Goal: Transaction & Acquisition: Download file/media

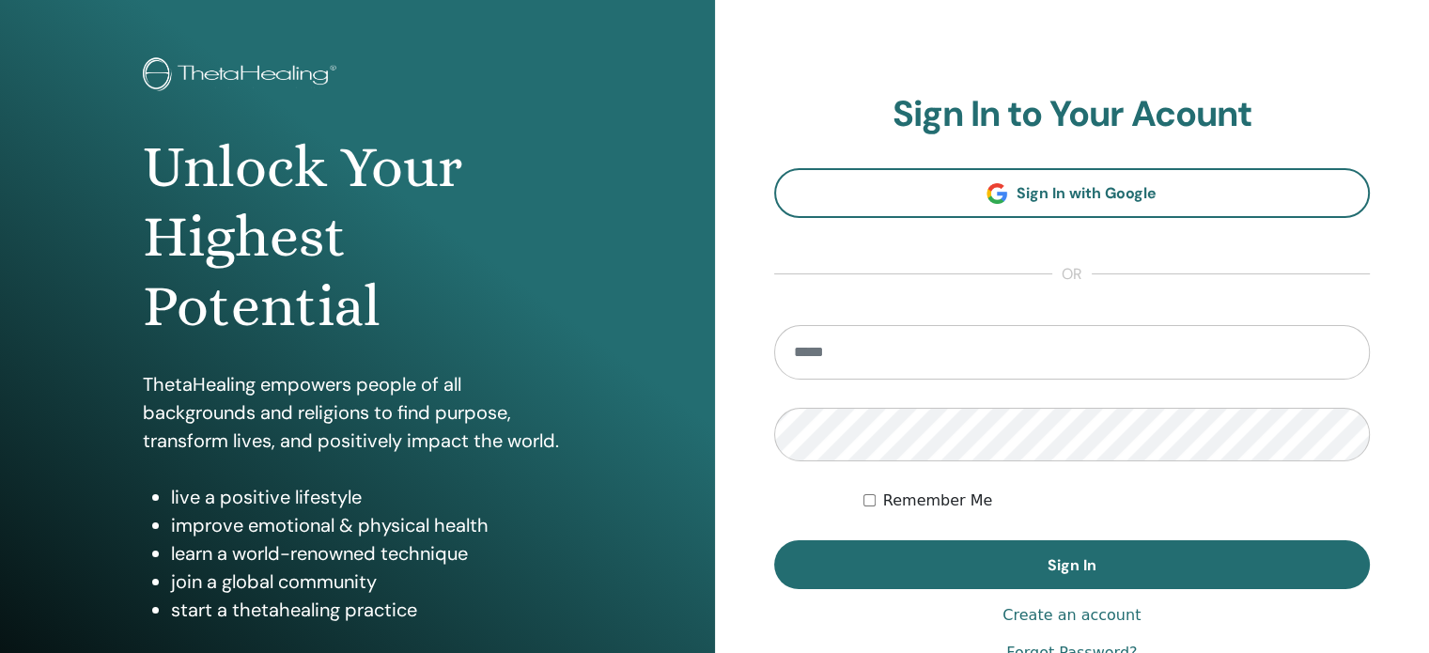
scroll to position [94, 0]
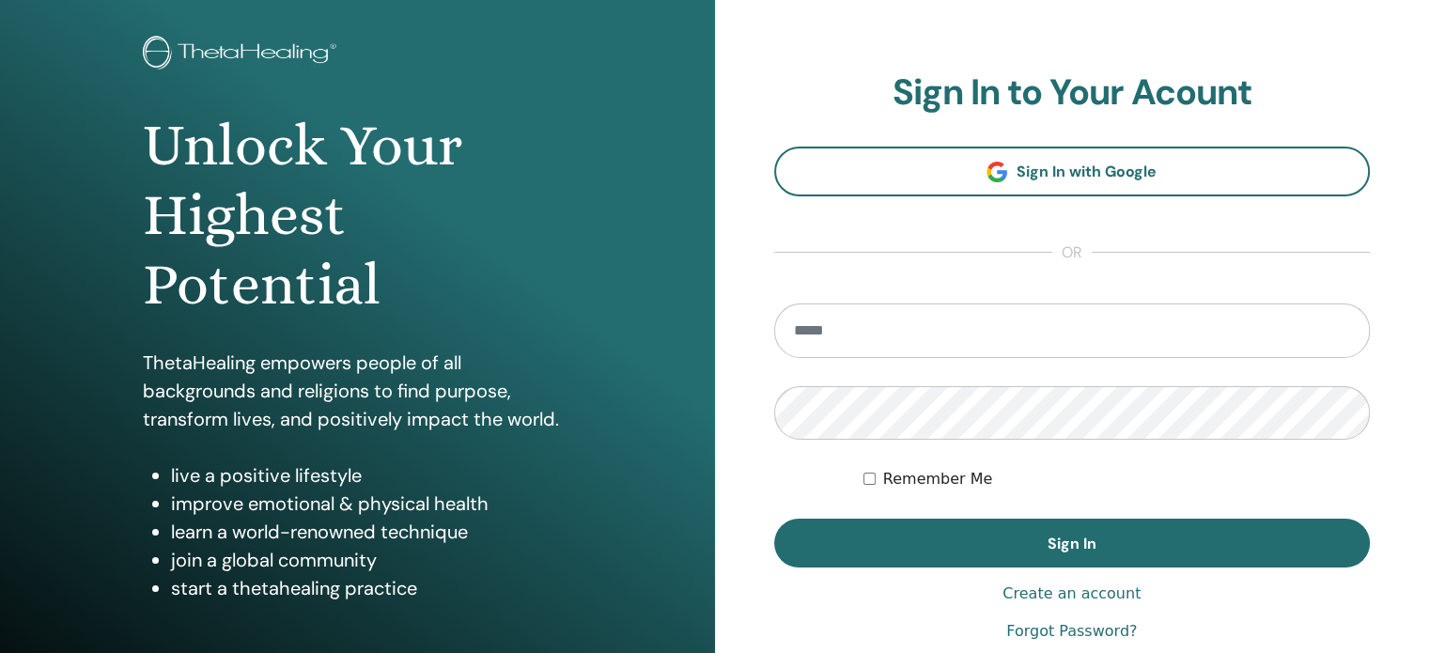
click at [898, 330] on input "email" at bounding box center [1072, 330] width 596 height 54
type input "**********"
click at [774, 518] on button "Sign In" at bounding box center [1072, 542] width 596 height 49
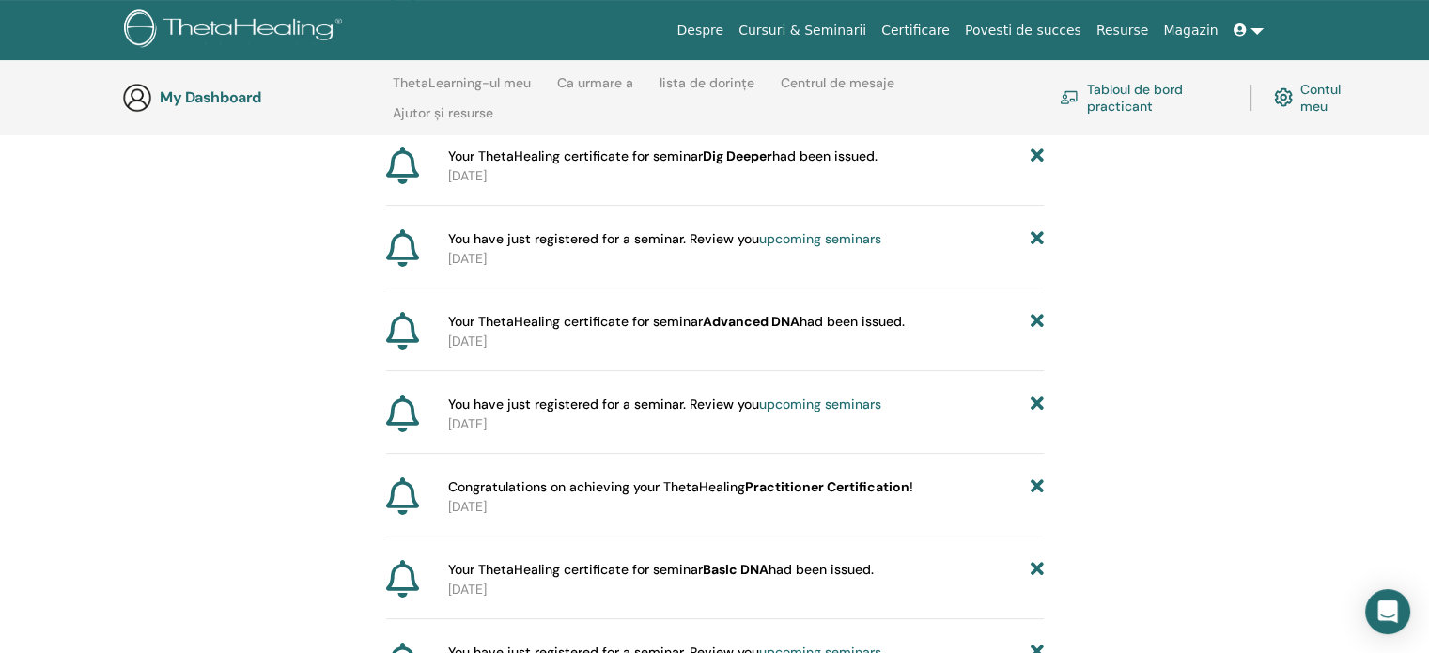
scroll to position [451, 0]
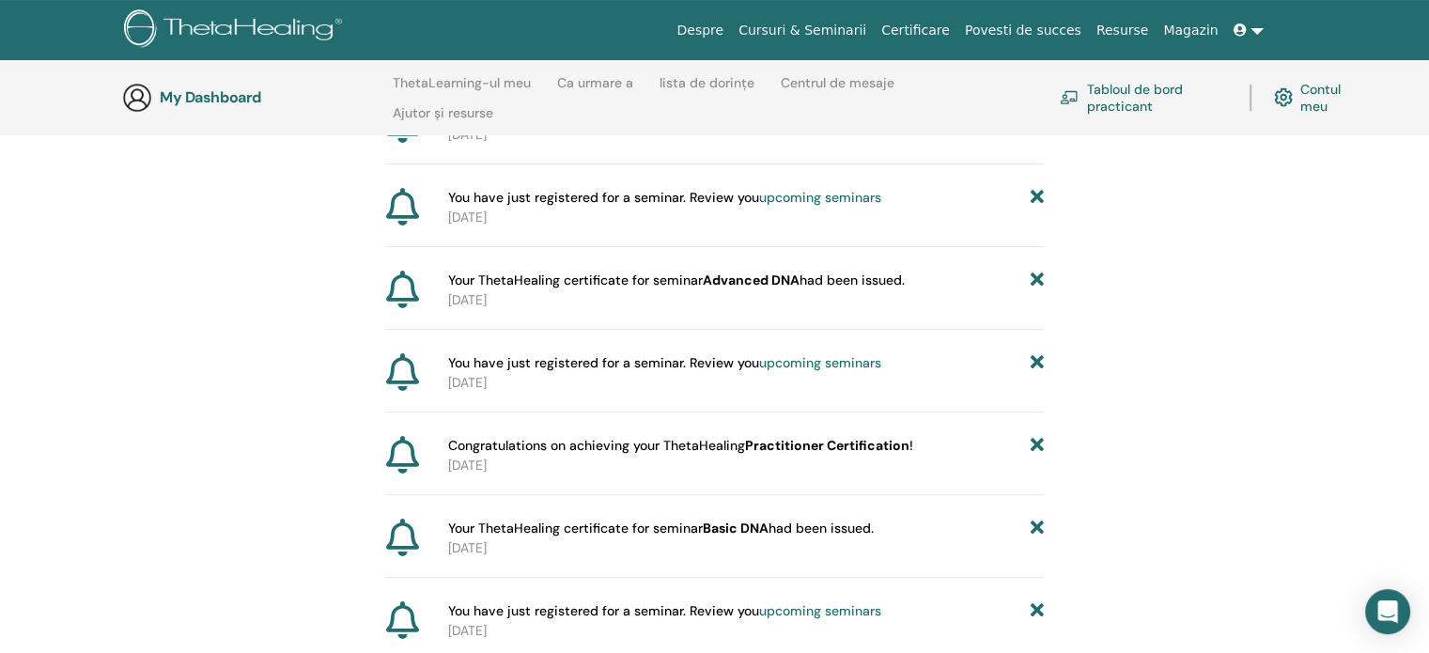
click at [831, 442] on b "Practitioner Certification" at bounding box center [827, 445] width 164 height 17
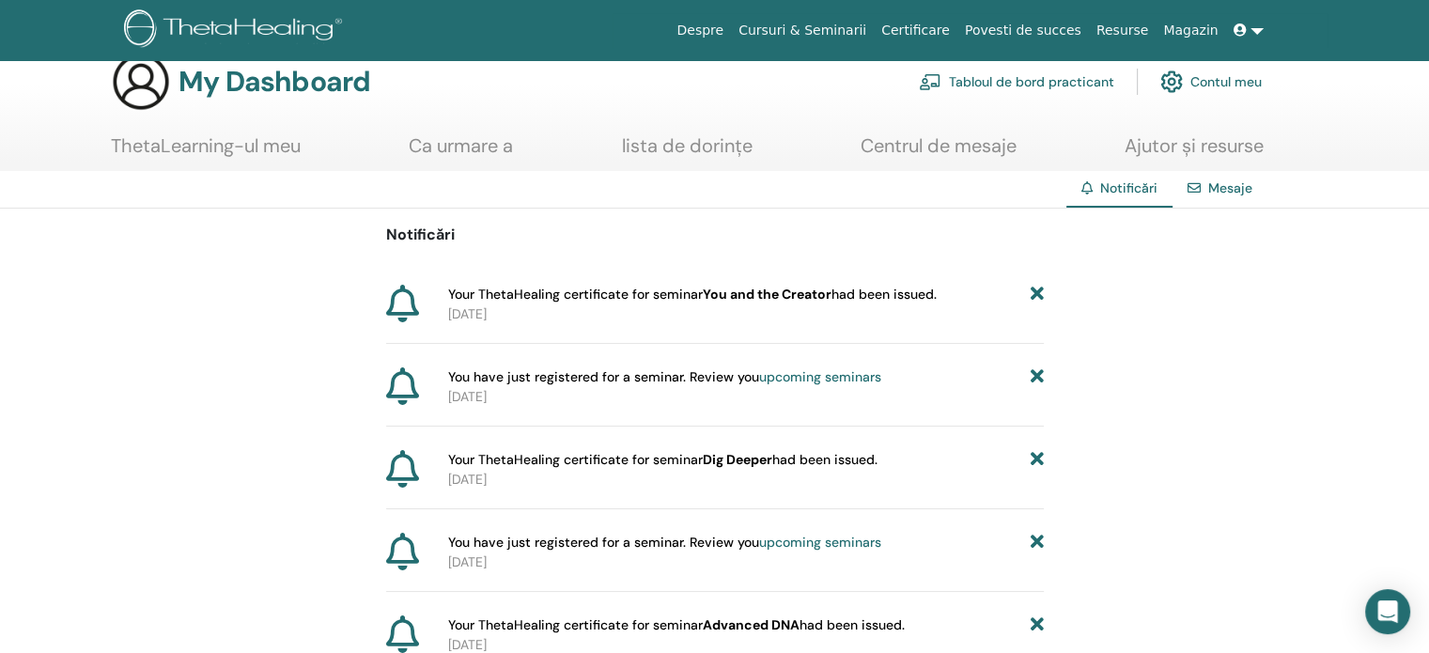
scroll to position [0, 0]
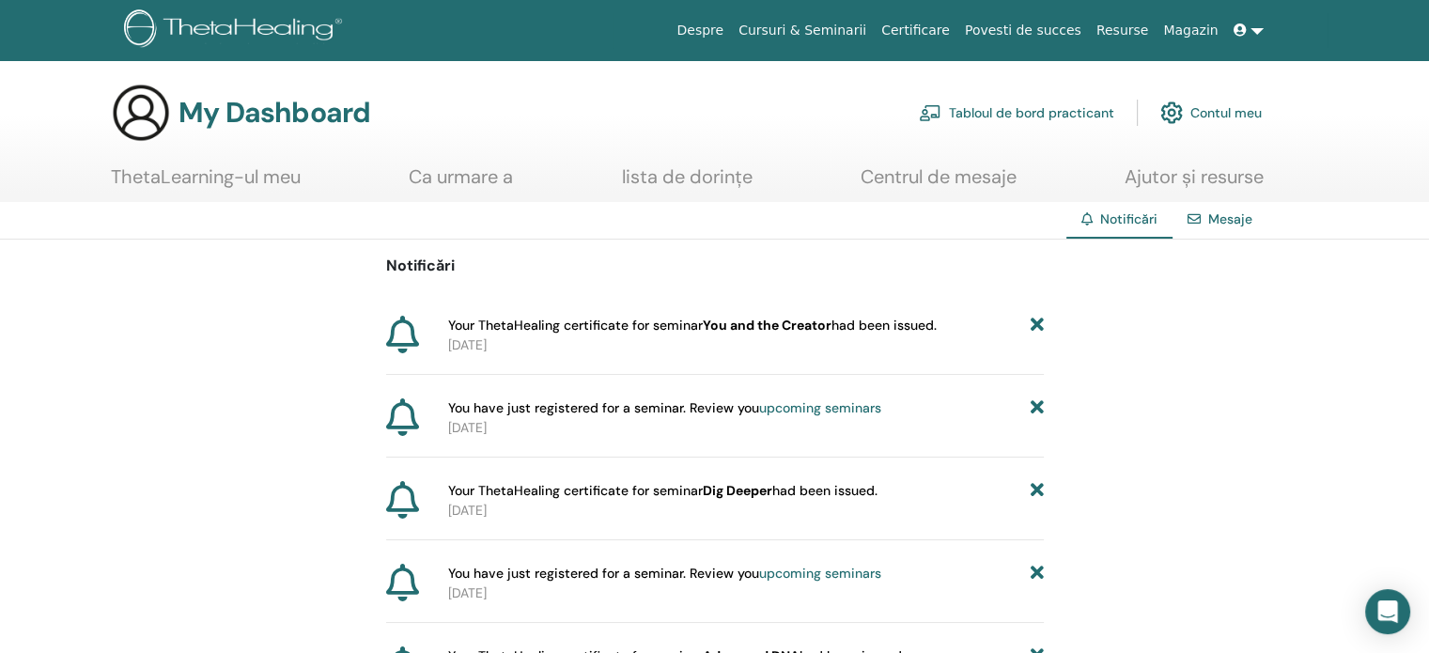
click at [402, 328] on icon at bounding box center [402, 335] width 33 height 38
click at [728, 326] on b "You and the Creator" at bounding box center [767, 325] width 129 height 17
click at [1205, 220] on div "Mesaje" at bounding box center [1219, 219] width 95 height 35
click at [1131, 217] on span "Notificări" at bounding box center [1128, 218] width 57 height 17
click at [1260, 30] on link at bounding box center [1248, 30] width 45 height 35
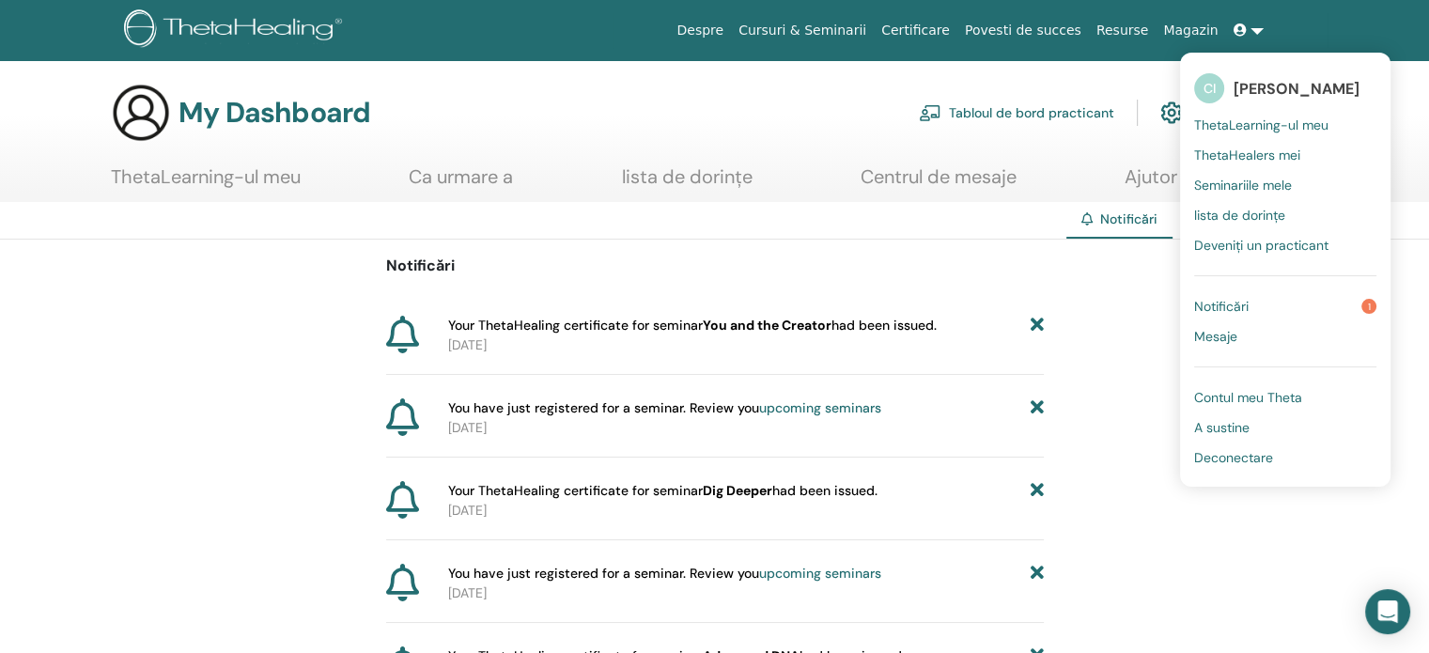
click at [1239, 400] on span "Contul meu Theta" at bounding box center [1248, 397] width 108 height 17
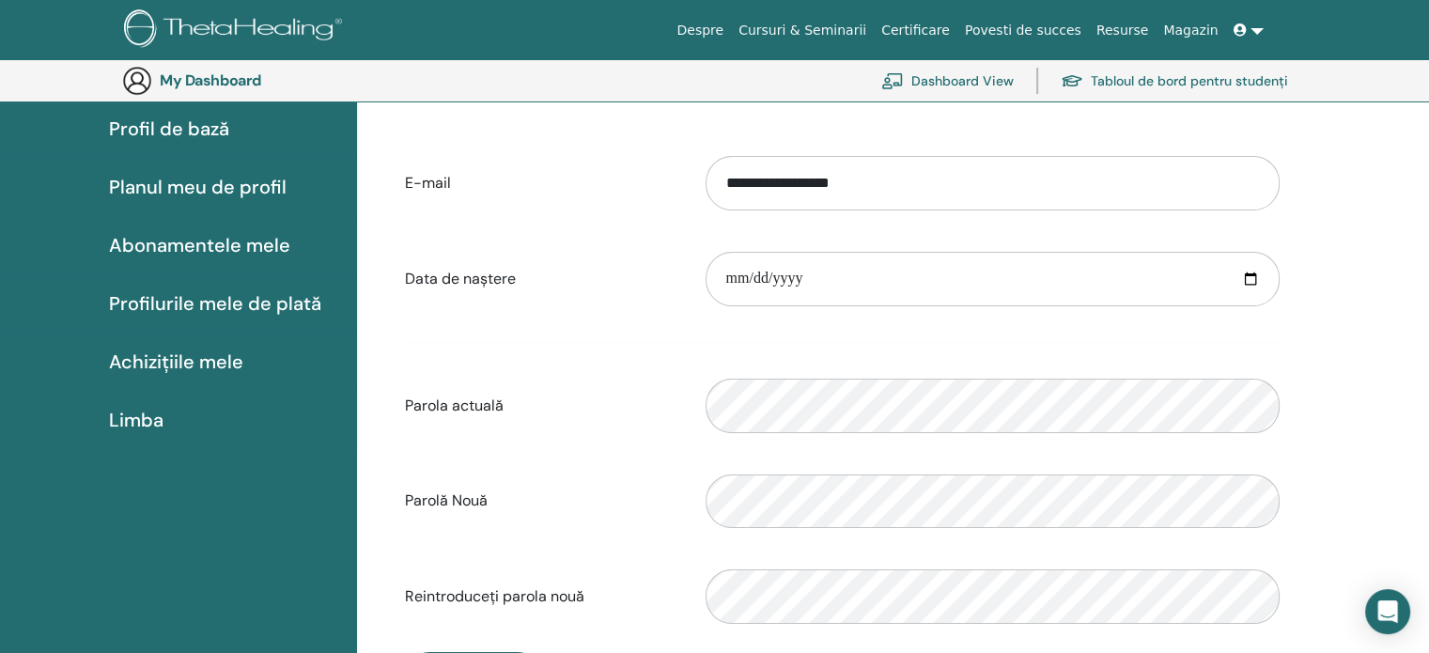
scroll to position [135, 0]
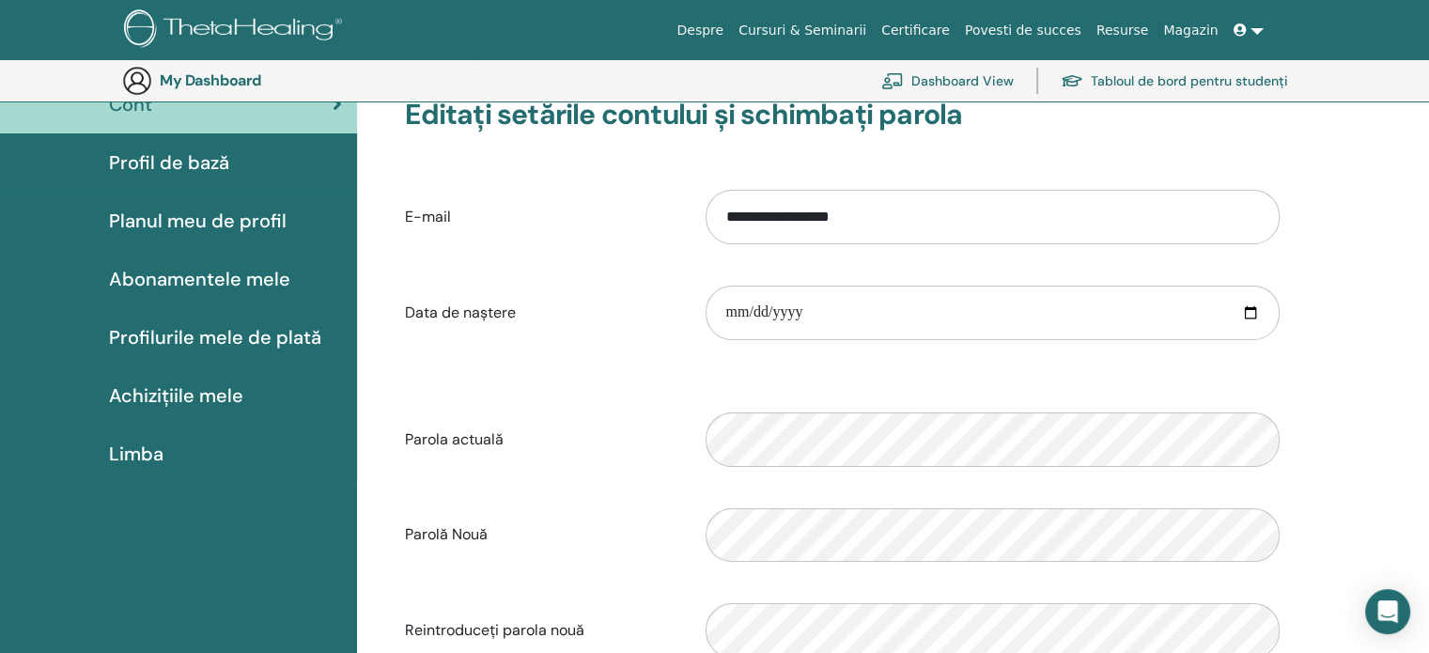
click at [1148, 80] on link "Tabloul de bord pentru studenți" at bounding box center [1173, 80] width 227 height 41
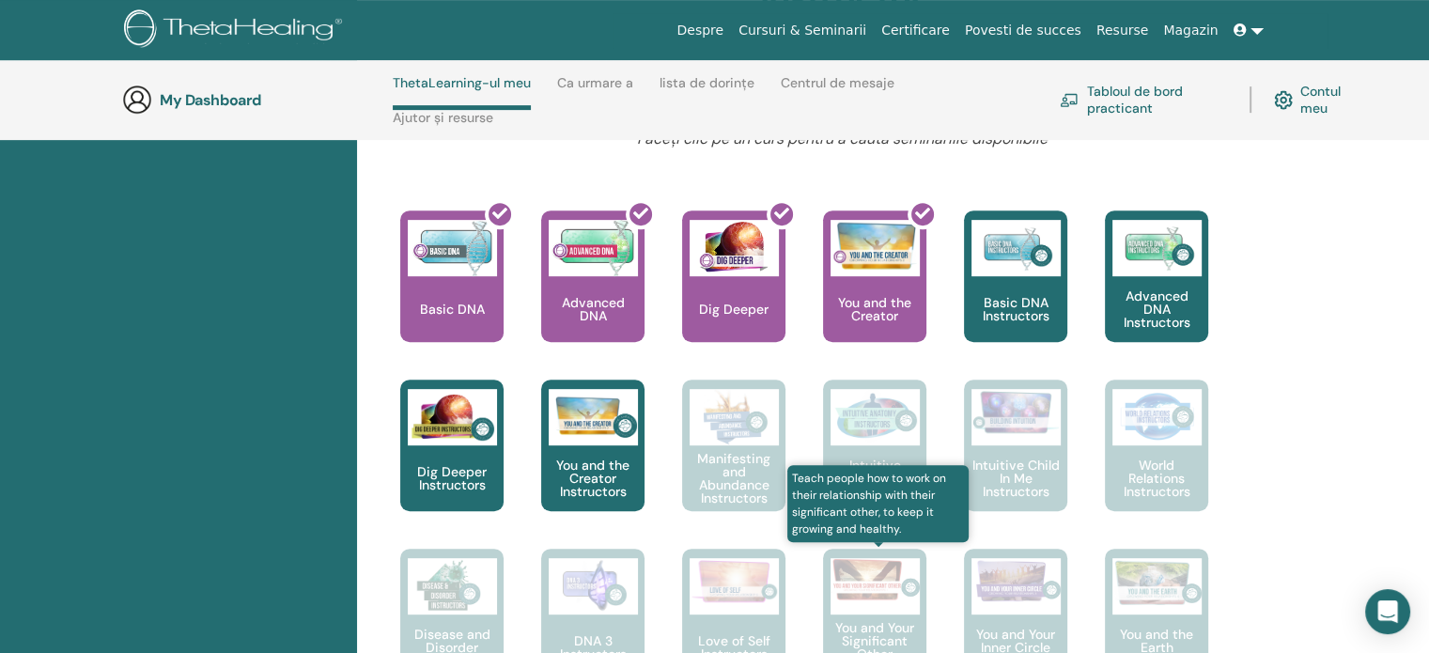
scroll to position [736, 0]
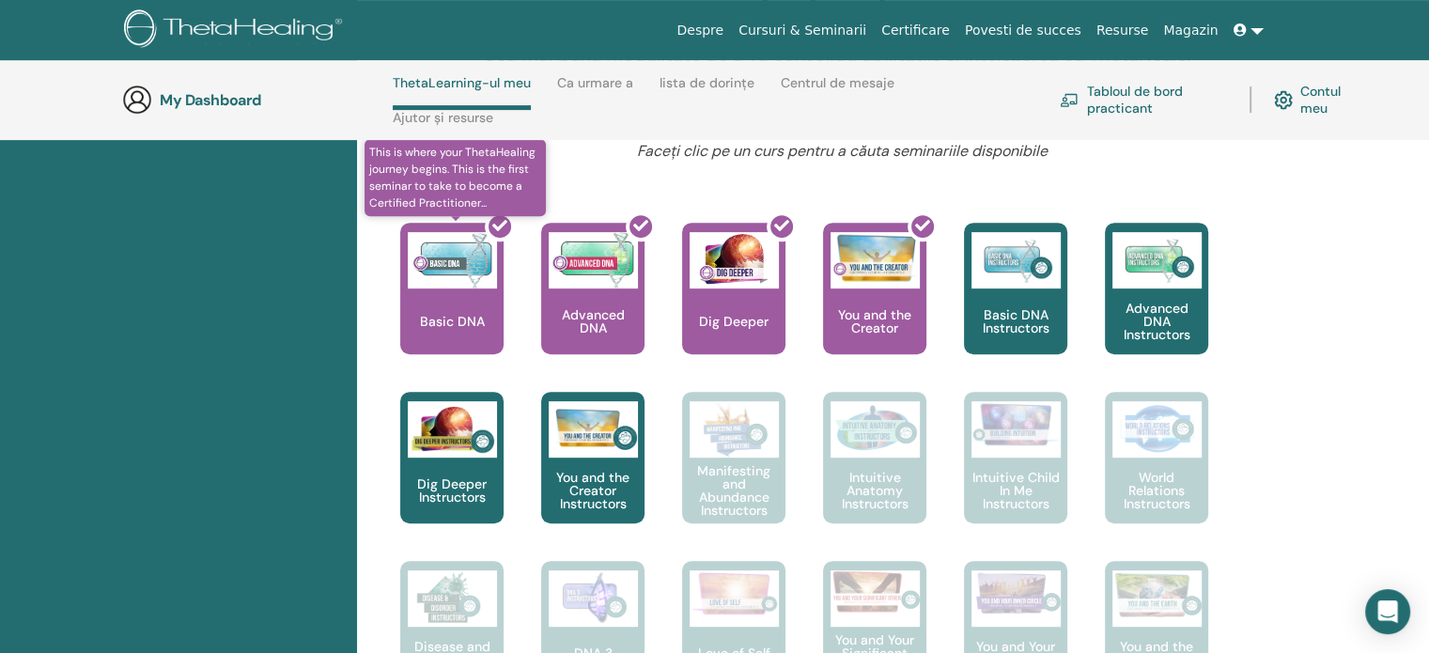
click at [423, 313] on div at bounding box center [462, 295] width 103 height 169
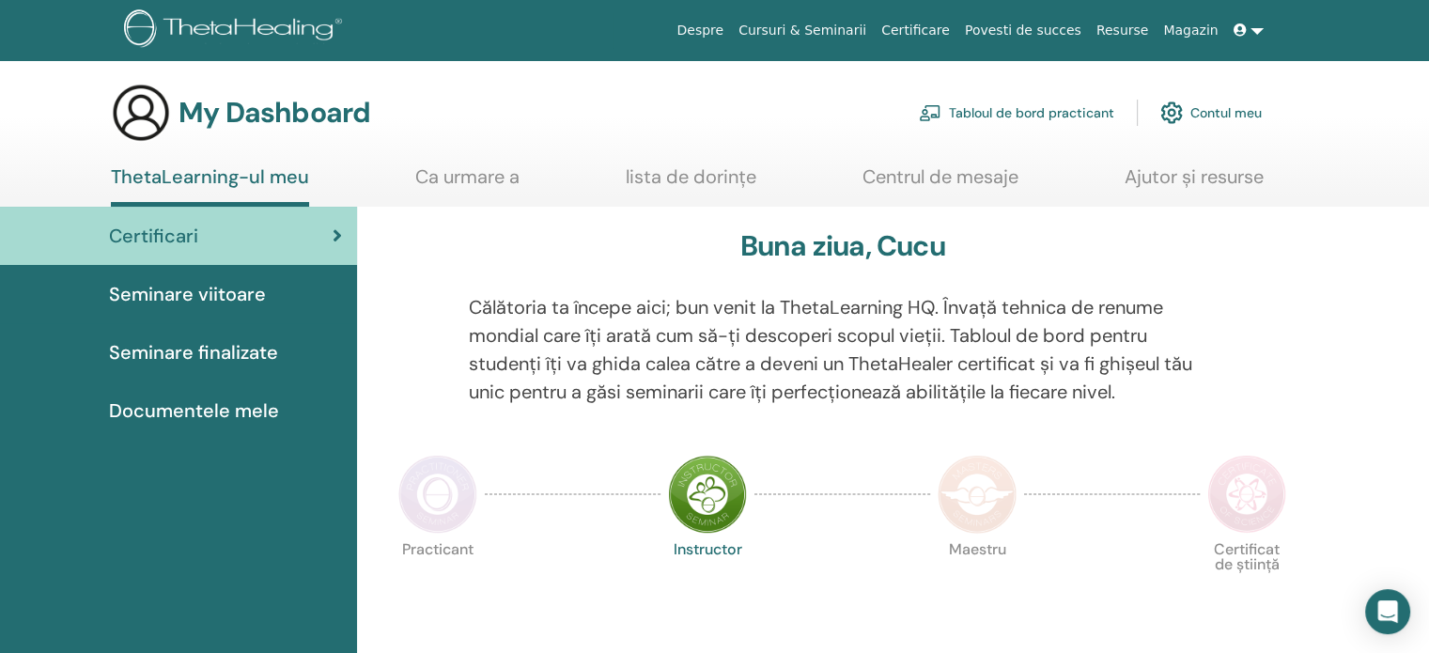
click at [1040, 110] on link "Tabloul de bord practicant" at bounding box center [1016, 112] width 195 height 41
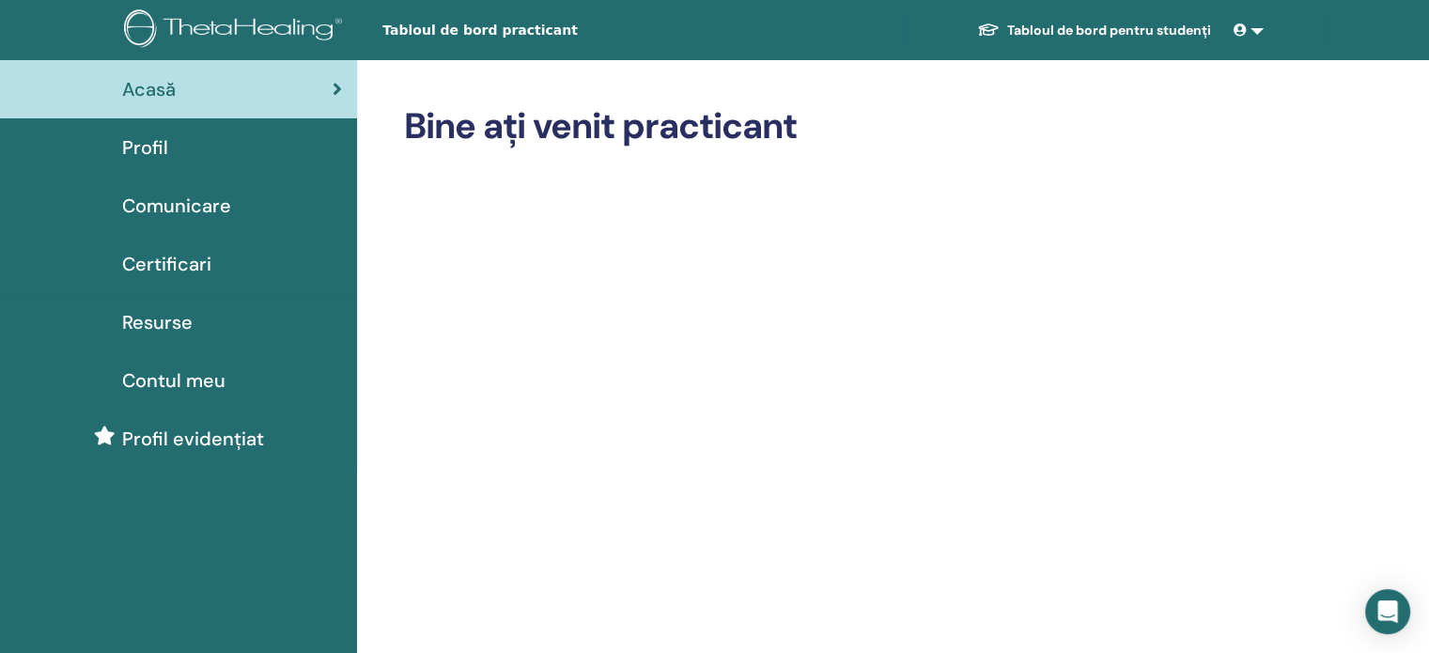
click at [1255, 29] on link at bounding box center [1248, 30] width 45 height 35
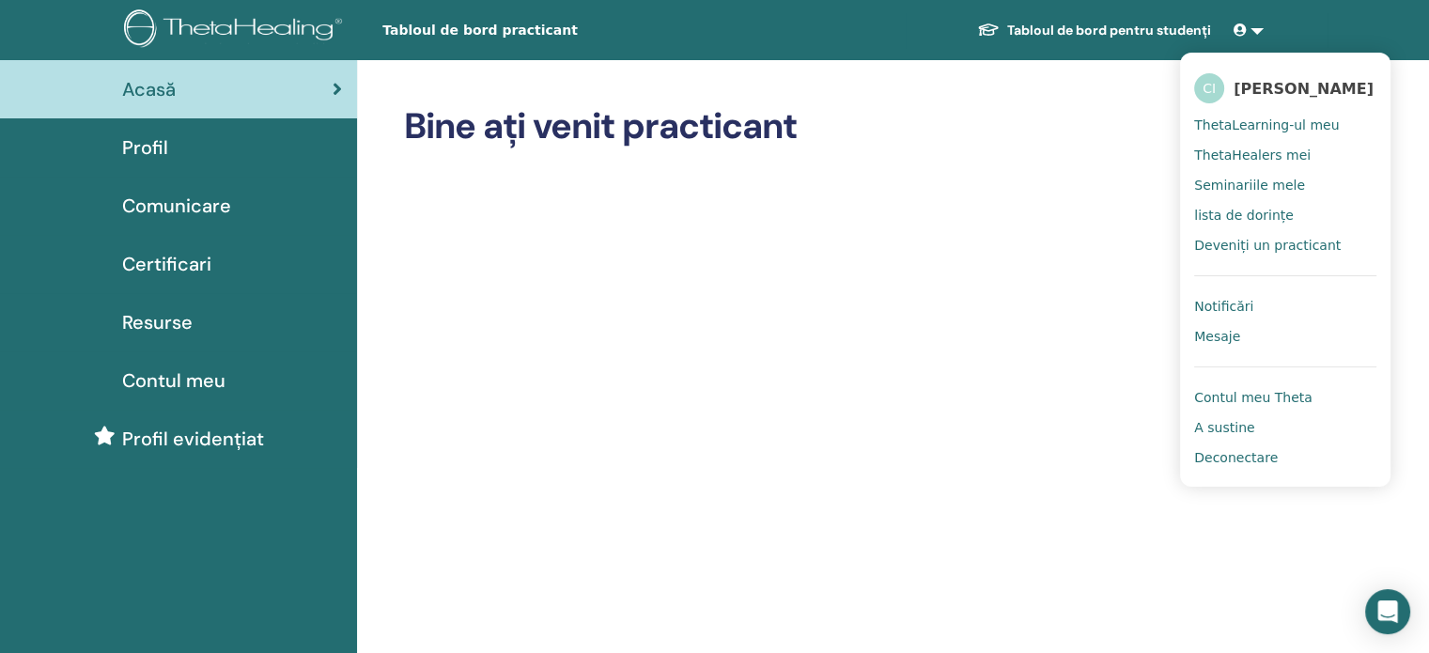
click at [1272, 154] on span "ThetaHealers mei" at bounding box center [1252, 155] width 116 height 17
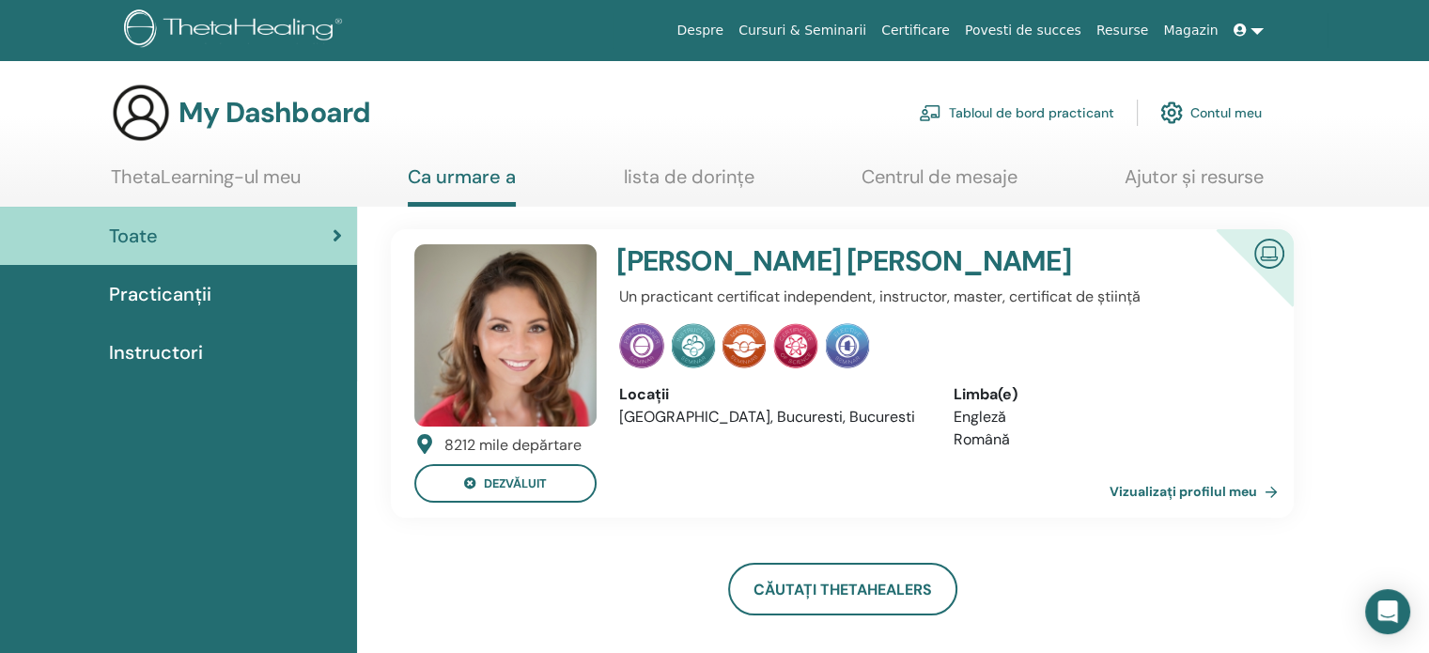
click at [1254, 27] on link at bounding box center [1248, 30] width 45 height 35
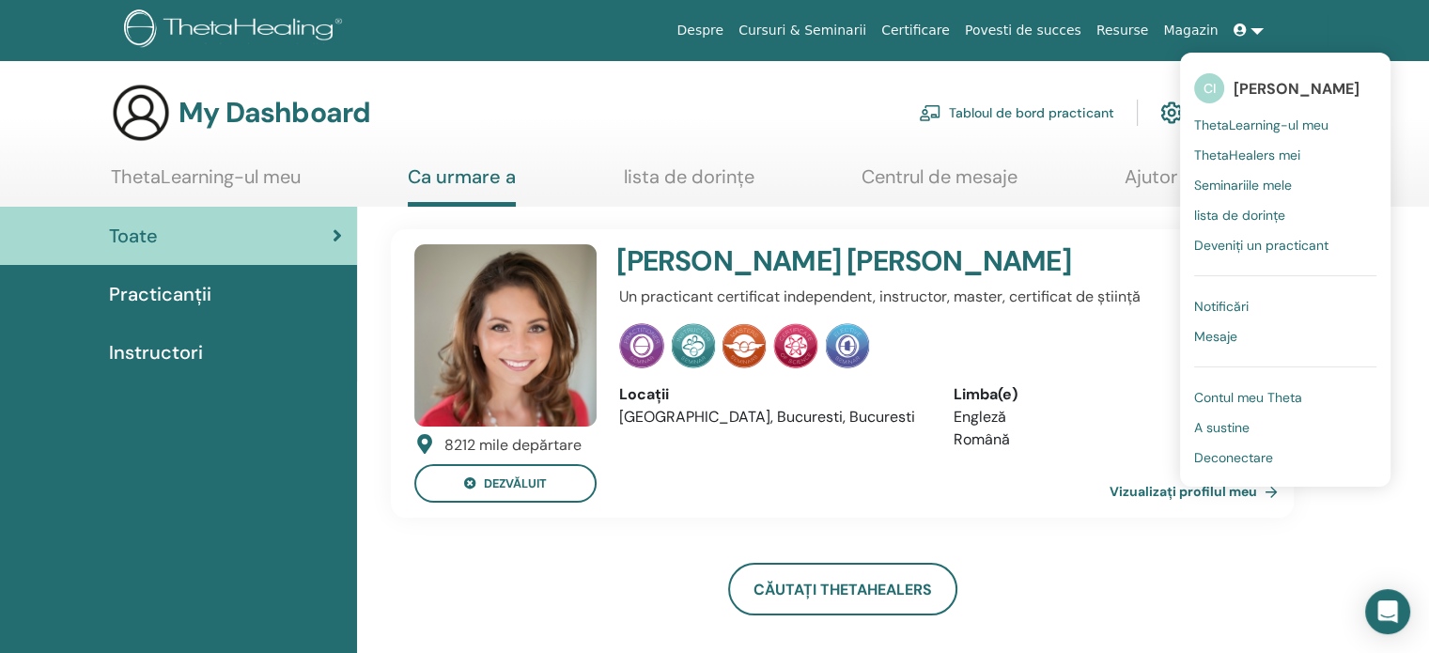
click at [1279, 180] on span "Seminariile mele" at bounding box center [1243, 185] width 98 height 17
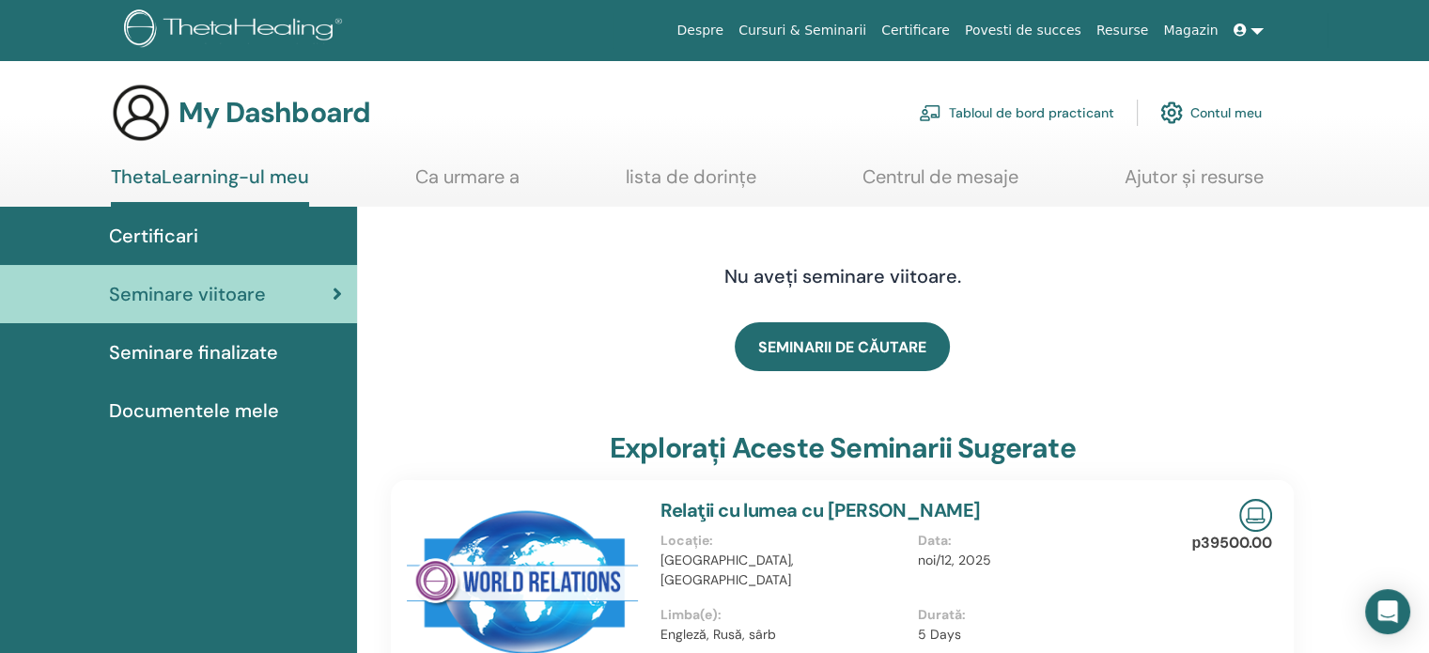
click at [1231, 106] on link "Contul meu" at bounding box center [1210, 112] width 101 height 41
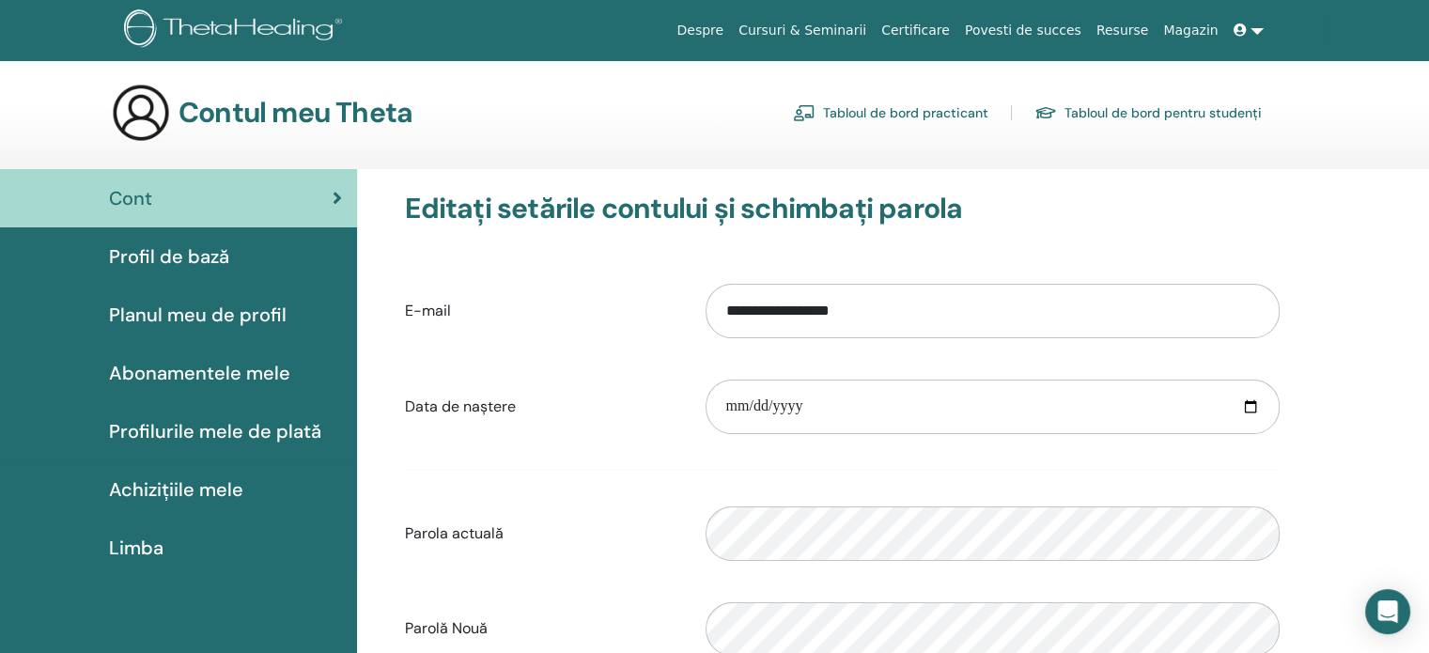
click at [1257, 39] on link at bounding box center [1248, 30] width 45 height 35
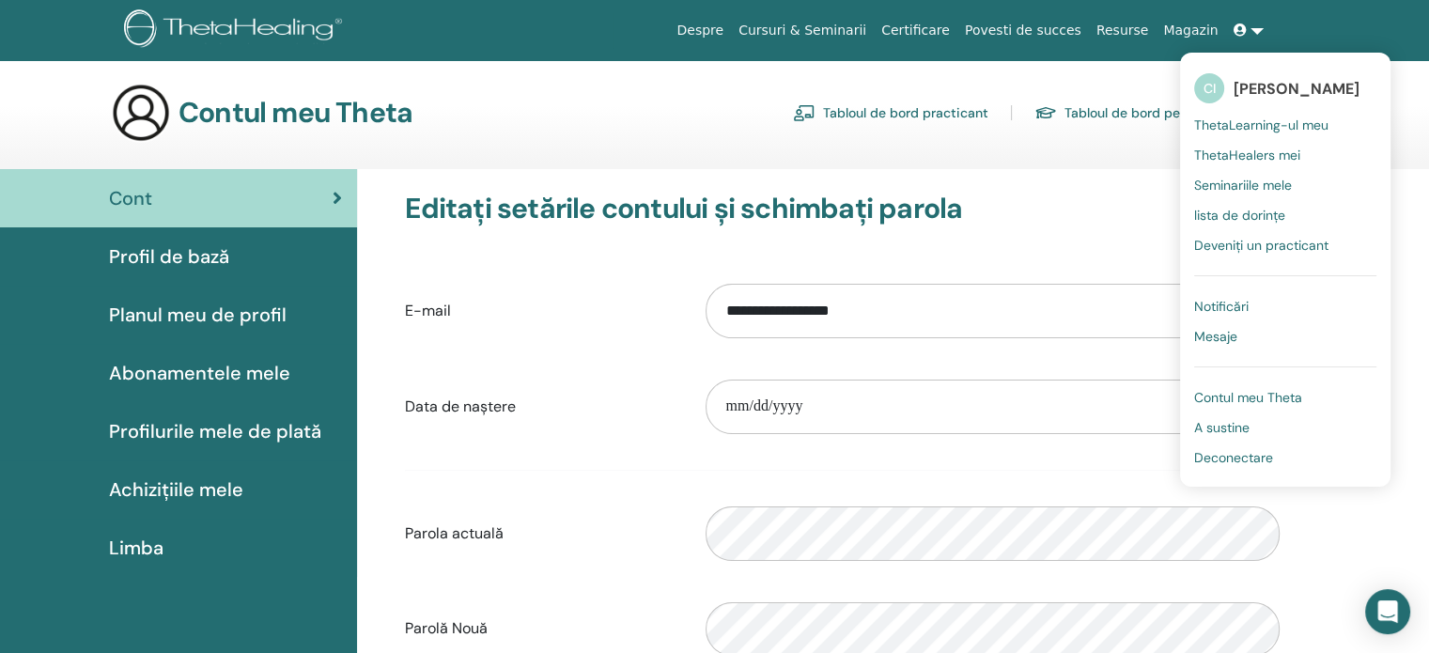
click at [1259, 211] on span "lista de dorințe" at bounding box center [1239, 215] width 91 height 17
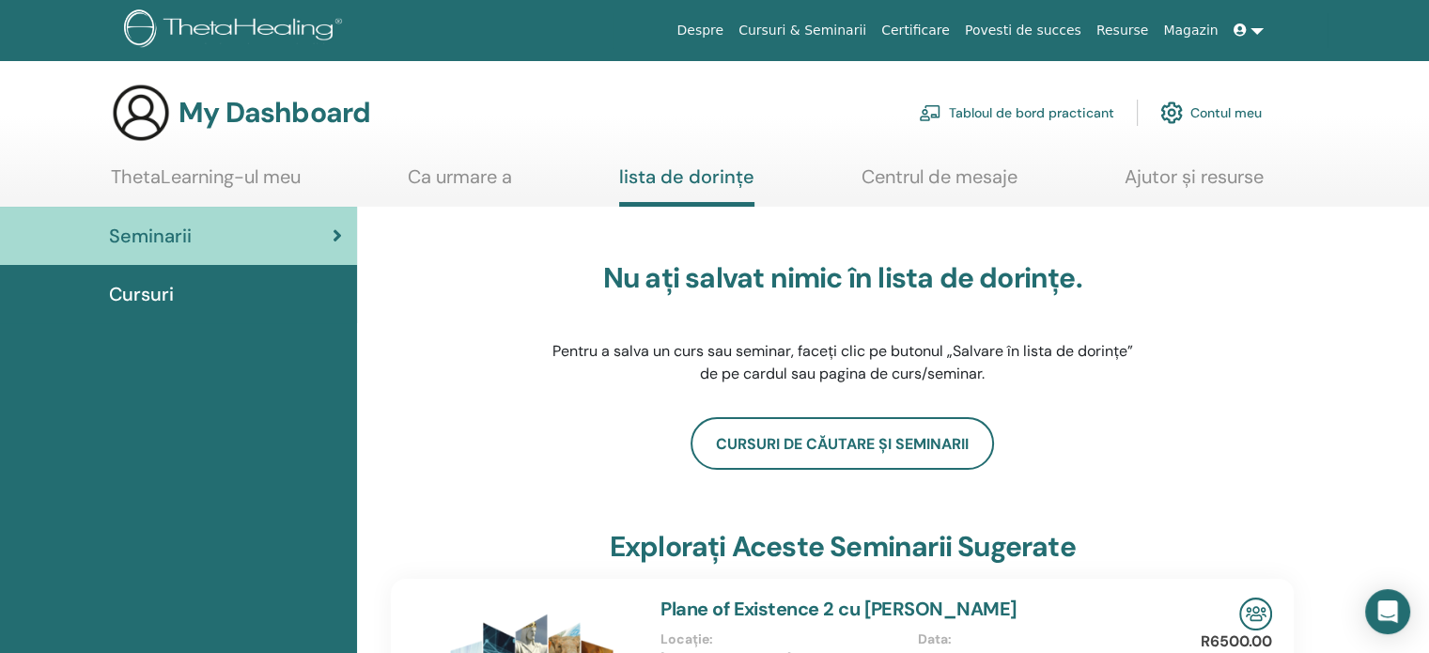
click at [1256, 33] on link at bounding box center [1248, 30] width 45 height 35
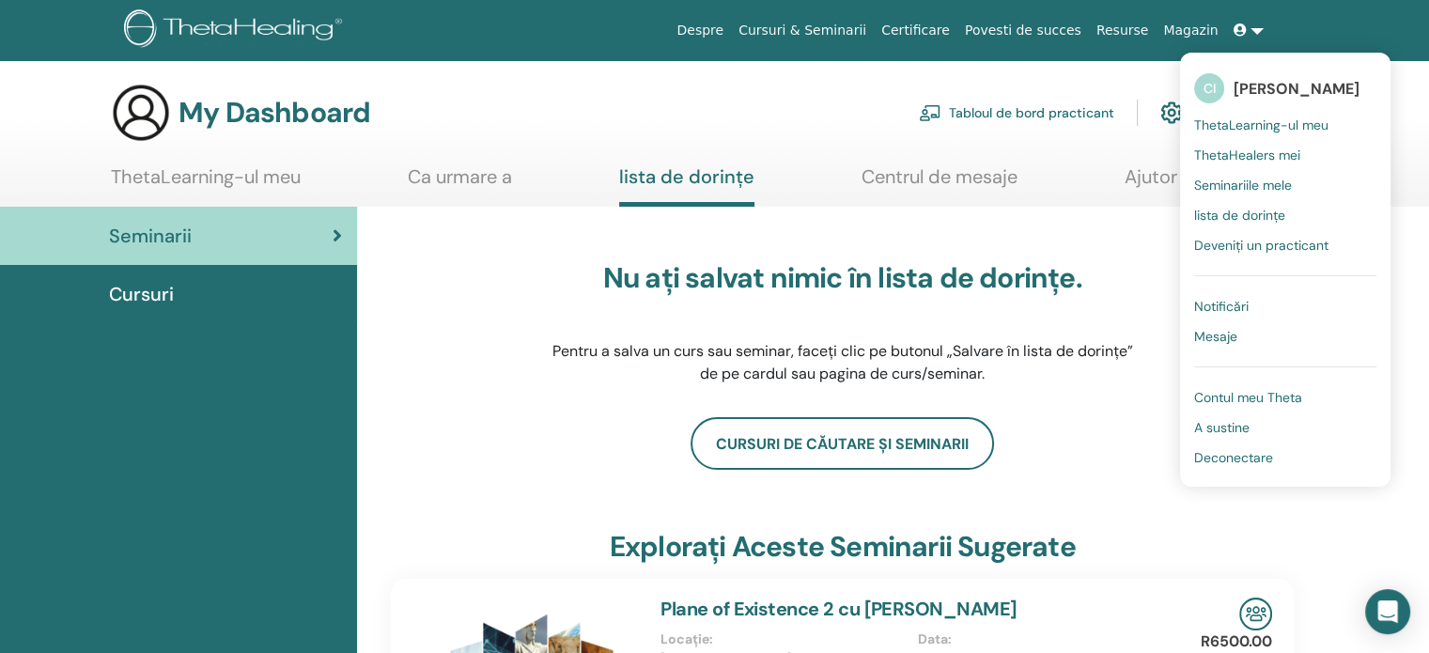
click at [1259, 402] on span "Contul meu Theta" at bounding box center [1248, 397] width 108 height 17
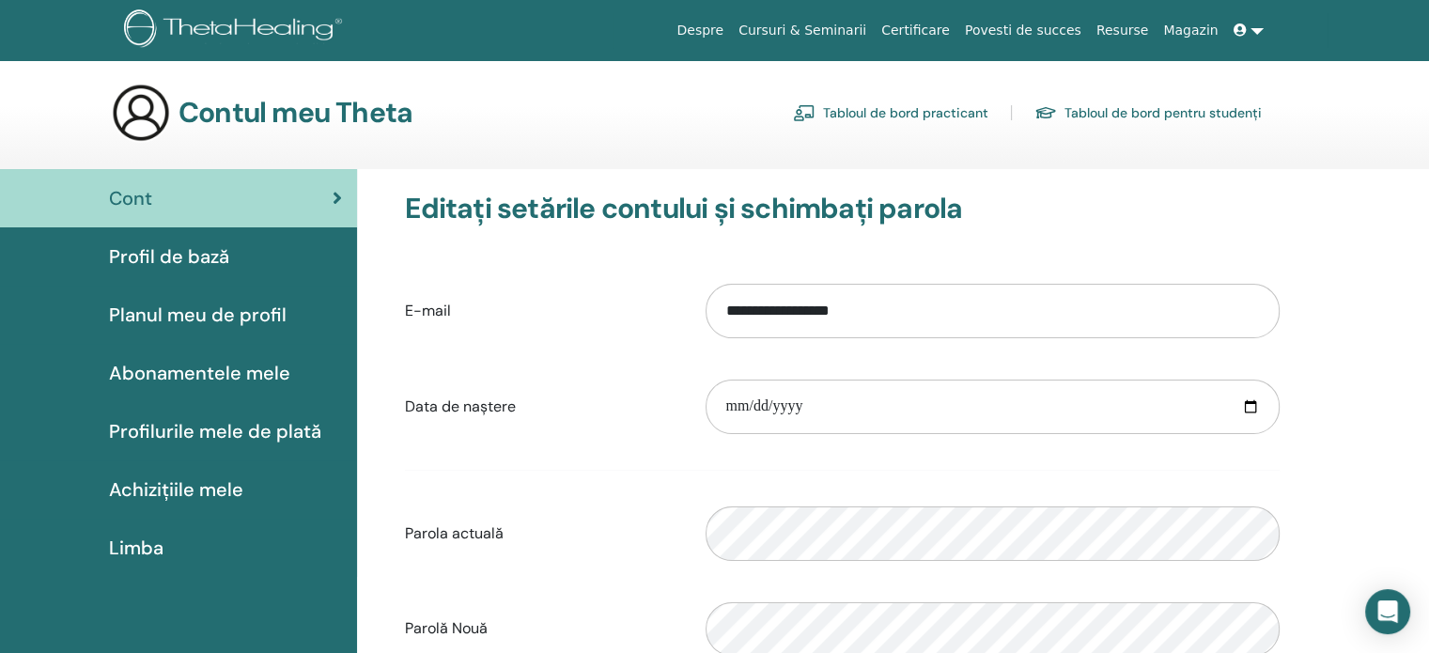
click at [1259, 29] on link at bounding box center [1248, 30] width 45 height 35
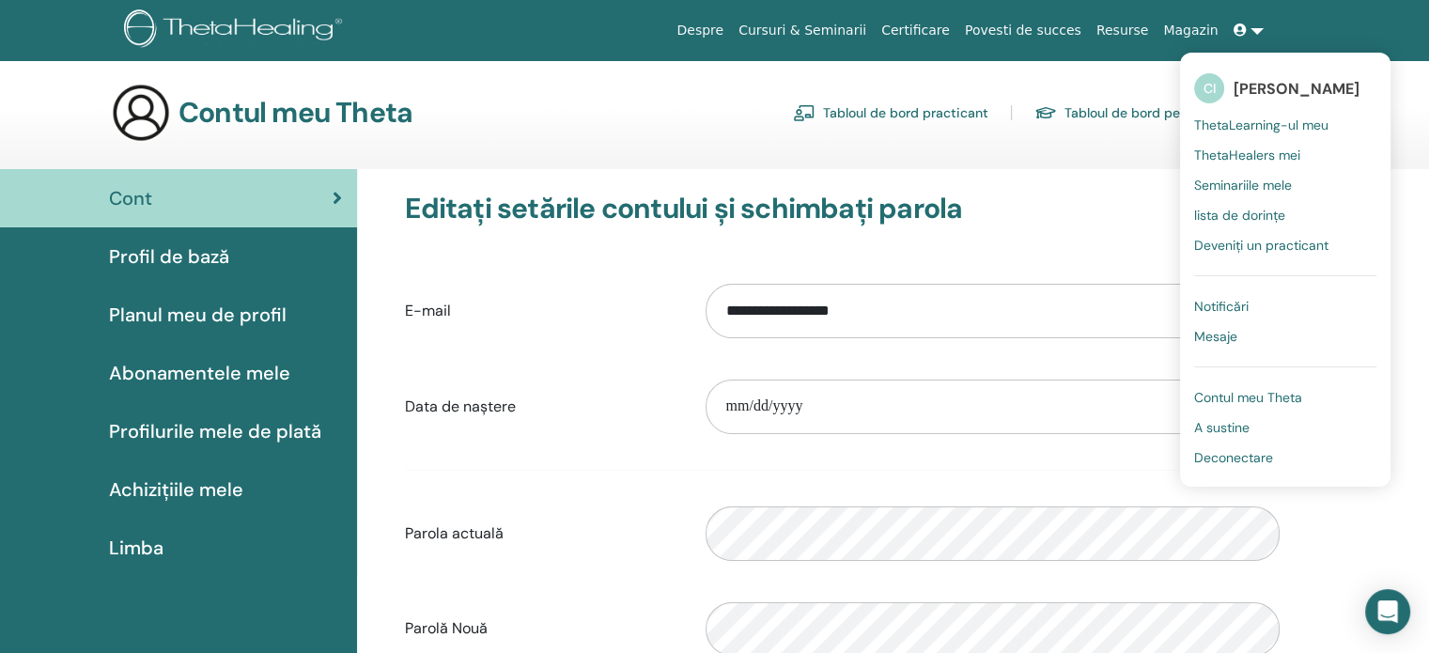
click at [1244, 429] on span "A sustine" at bounding box center [1221, 427] width 55 height 17
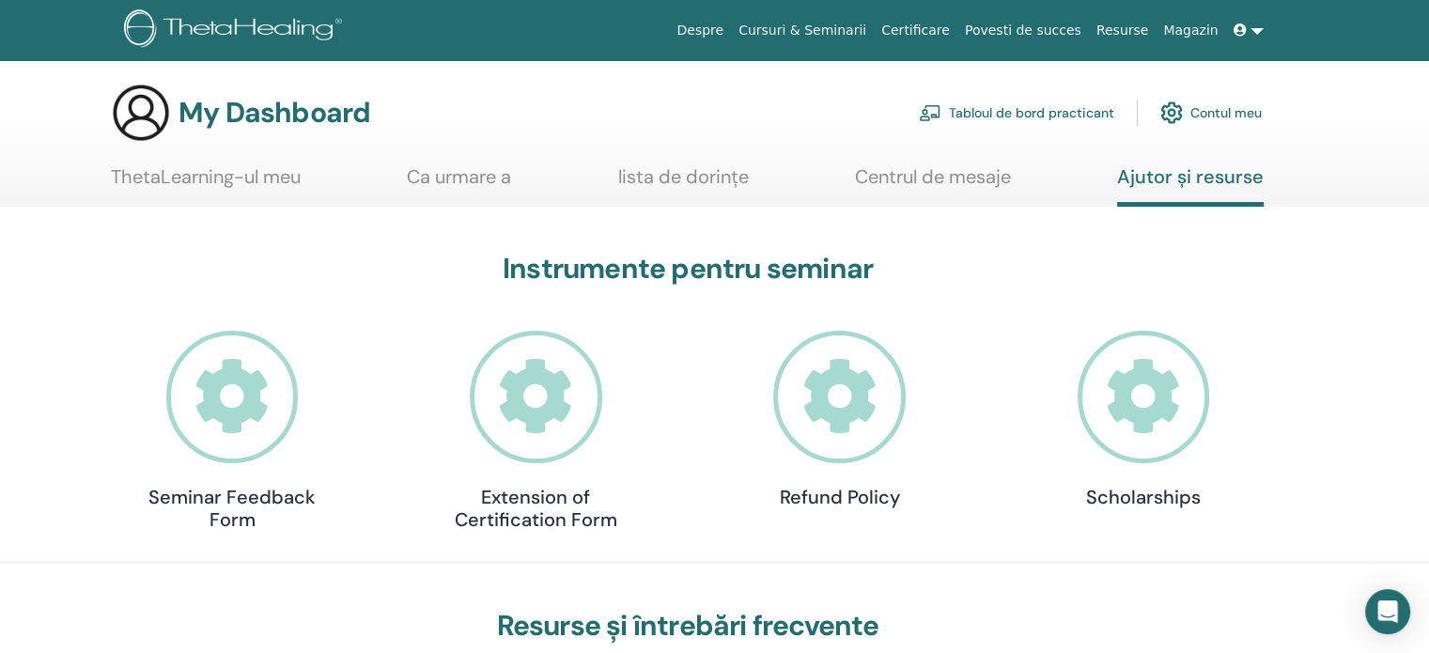
click at [1261, 109] on div "My Dashboard Tabloul de bord practicant Contul meu" at bounding box center [747, 113] width 1363 height 60
click at [1236, 115] on link "Contul meu" at bounding box center [1210, 112] width 101 height 41
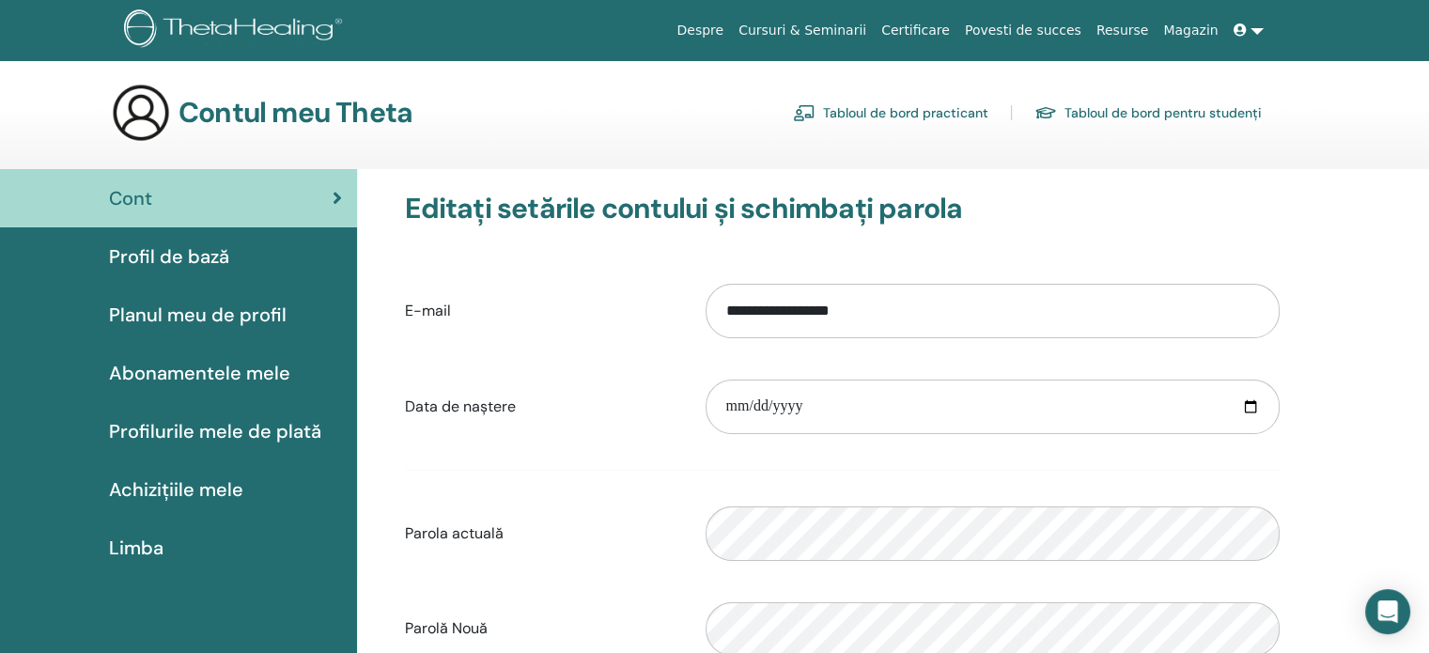
click at [1259, 23] on link at bounding box center [1248, 30] width 45 height 35
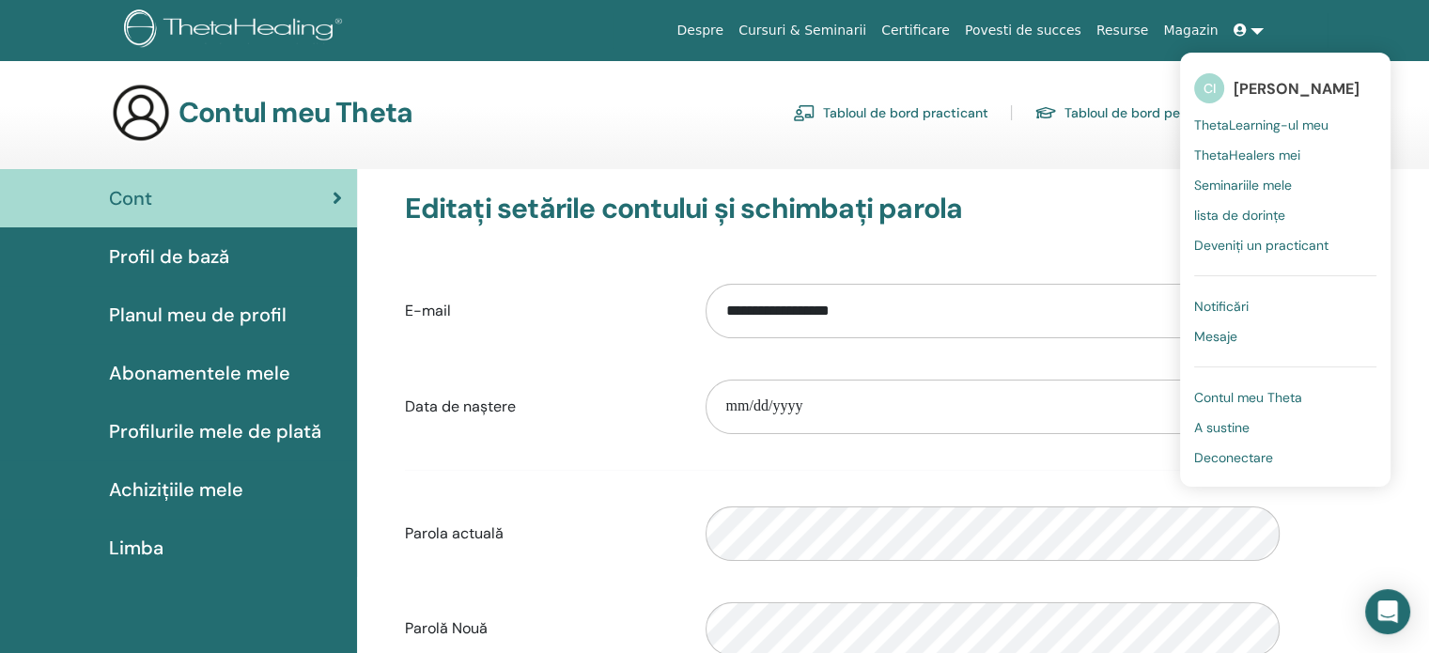
click at [1256, 129] on span "ThetaLearning-ul meu" at bounding box center [1261, 124] width 134 height 17
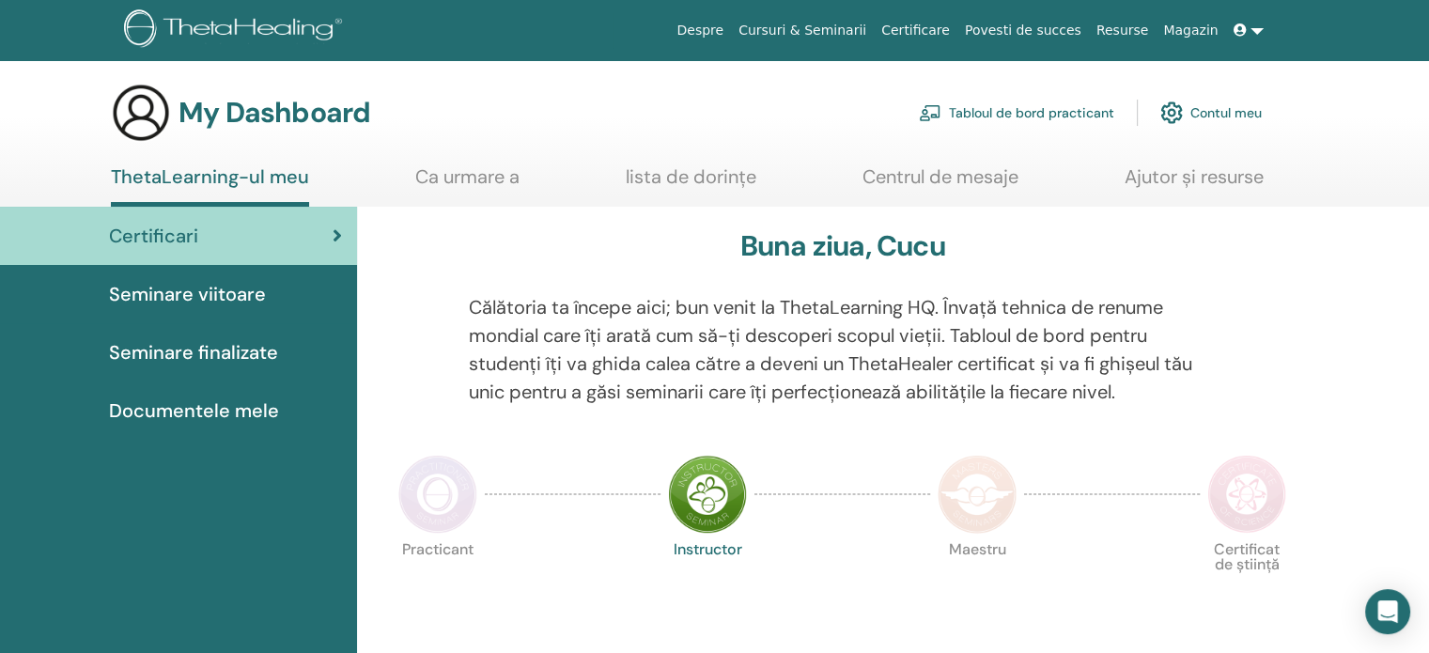
click at [229, 358] on span "Seminare finalizate" at bounding box center [193, 352] width 169 height 28
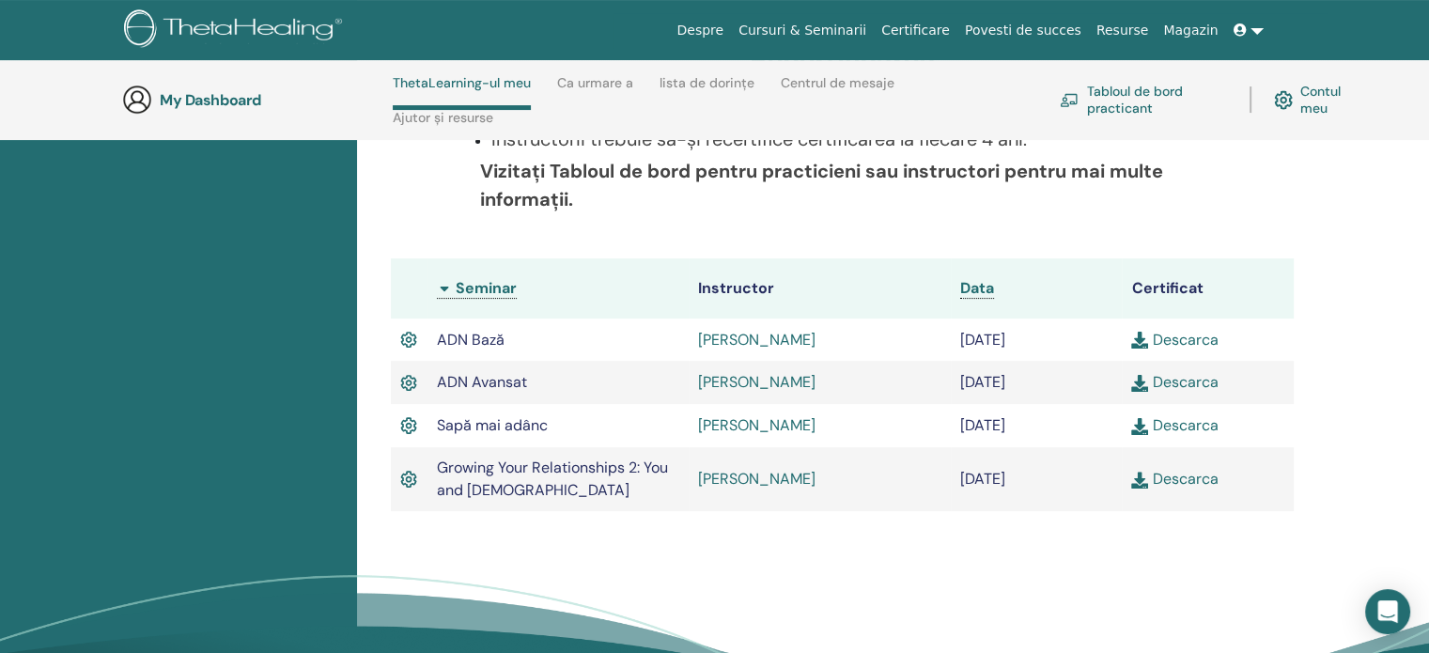
scroll to position [455, 0]
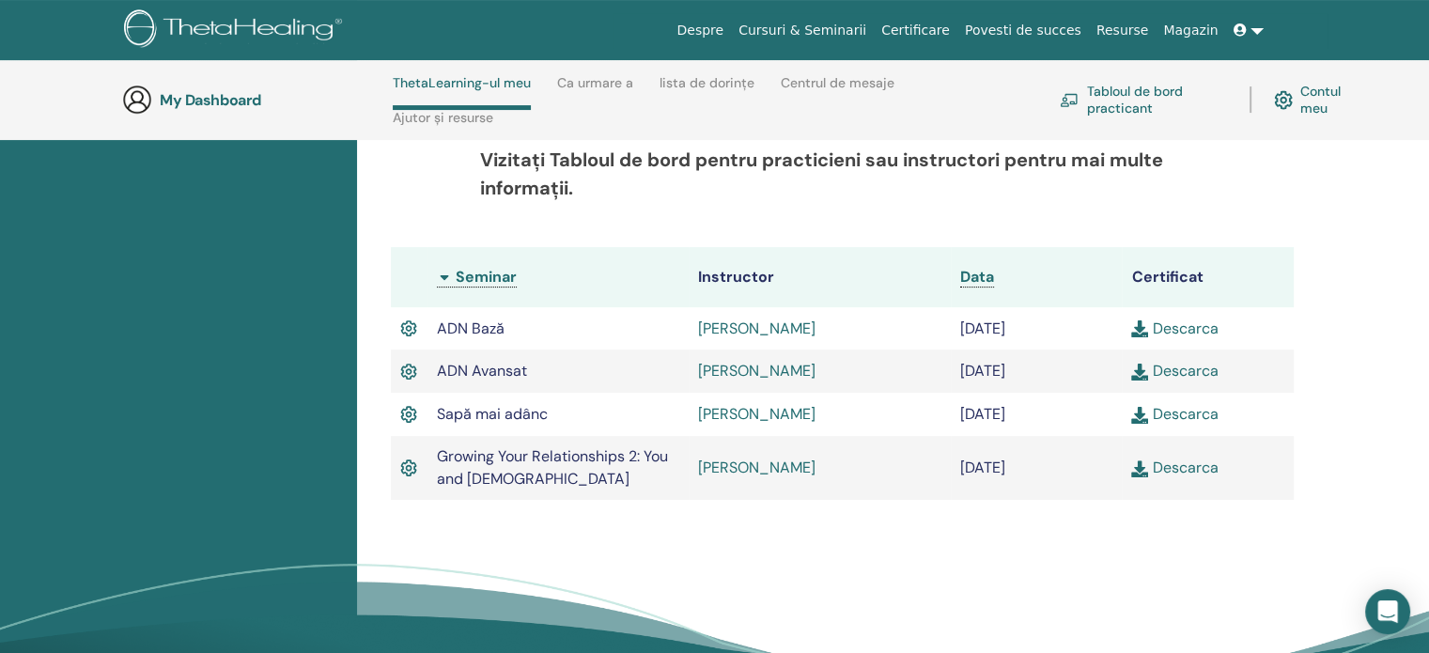
click at [1168, 470] on link "Descarca" at bounding box center [1174, 467] width 86 height 20
click at [1157, 410] on link "Descarca" at bounding box center [1174, 414] width 86 height 20
click at [1175, 370] on link "Descarca" at bounding box center [1174, 371] width 86 height 20
click at [1186, 323] on link "Descarca" at bounding box center [1174, 328] width 86 height 20
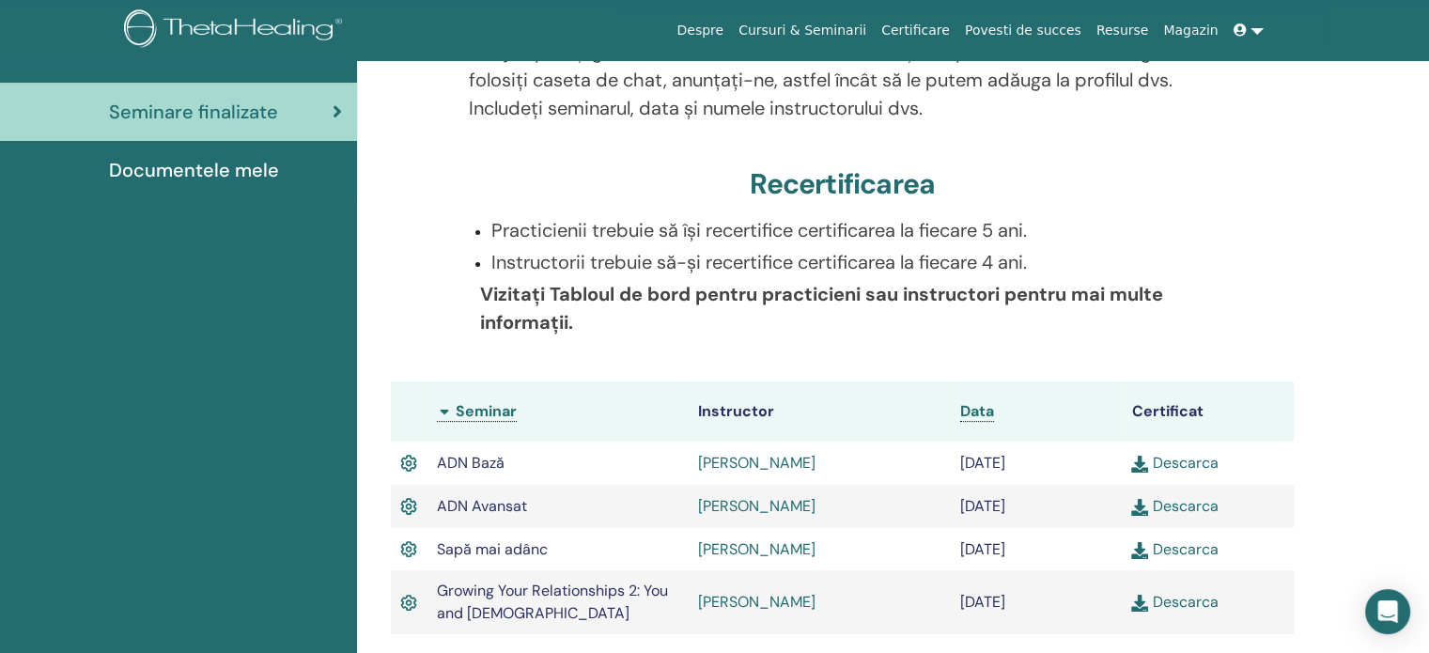
scroll to position [0, 0]
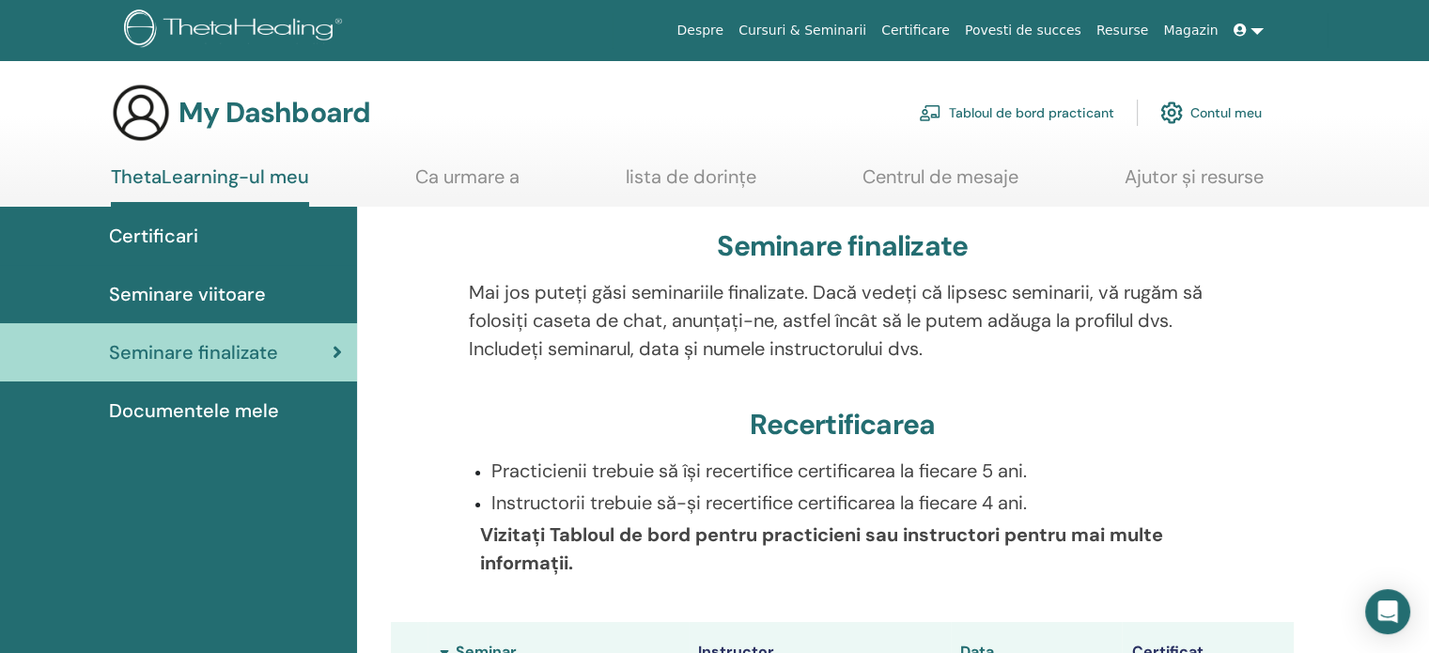
click at [141, 414] on span "Documentele mele" at bounding box center [194, 410] width 170 height 28
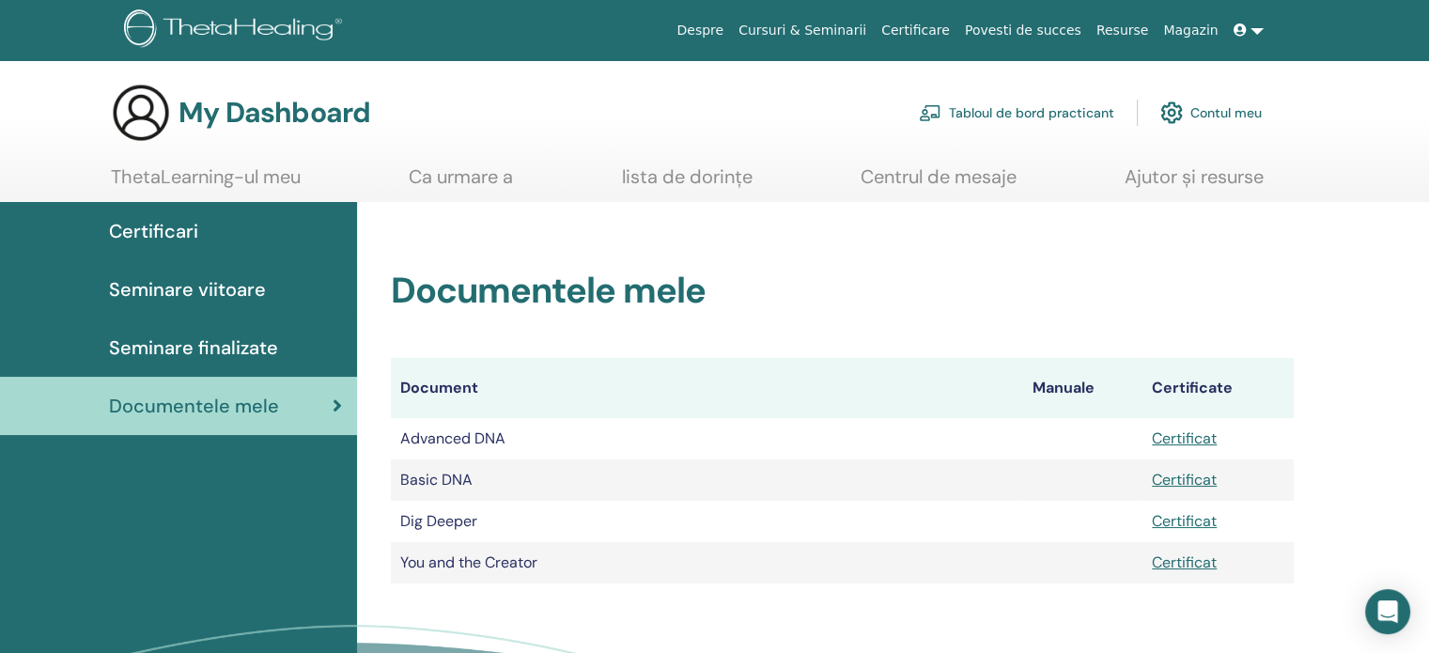
click at [156, 293] on span "Seminare viitoare" at bounding box center [187, 289] width 157 height 28
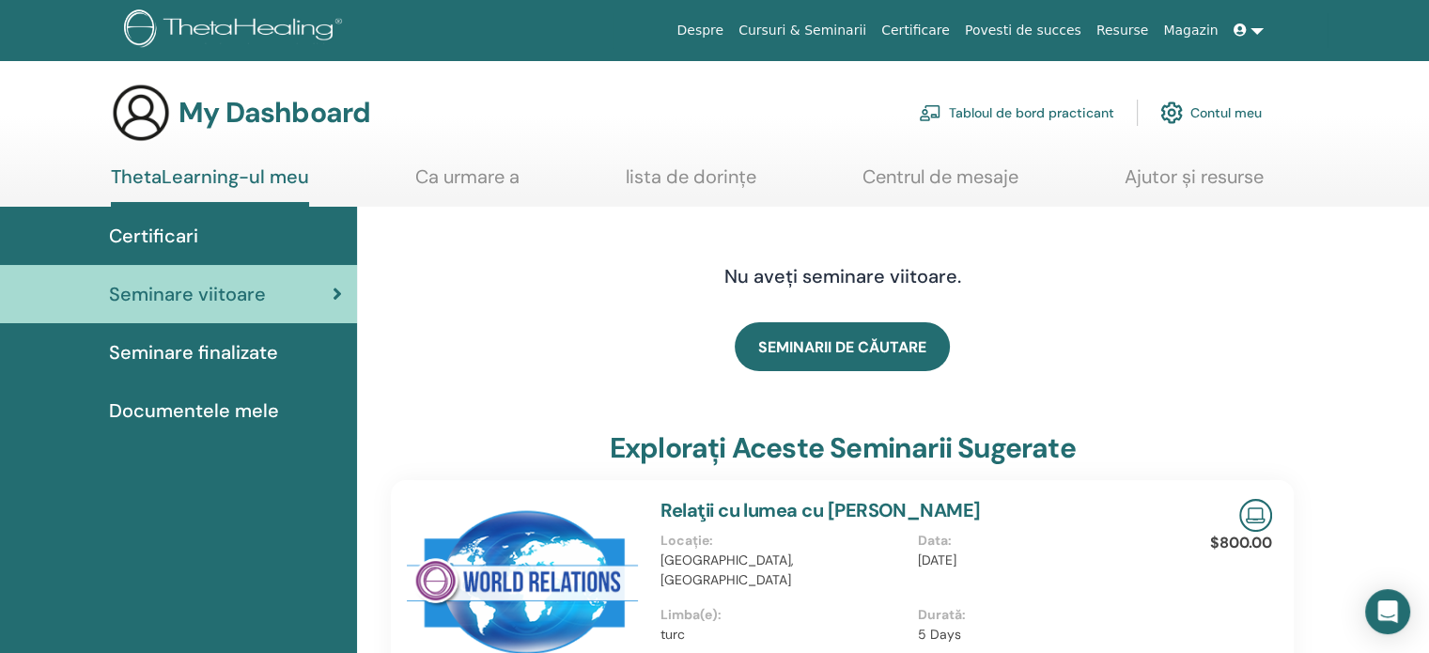
click at [161, 241] on span "Certificari" at bounding box center [153, 236] width 89 height 28
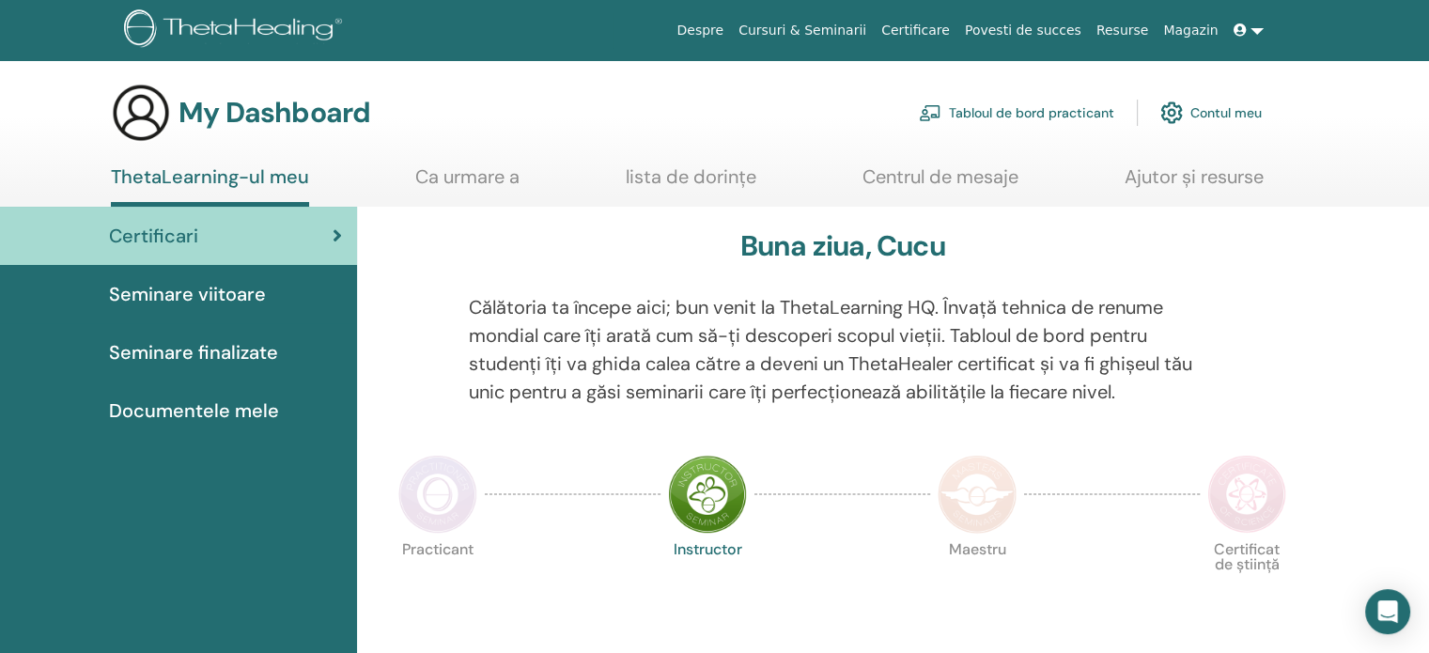
click at [1130, 168] on link "Ajutor și resurse" at bounding box center [1193, 183] width 139 height 37
